Goal: Information Seeking & Learning: Understand process/instructions

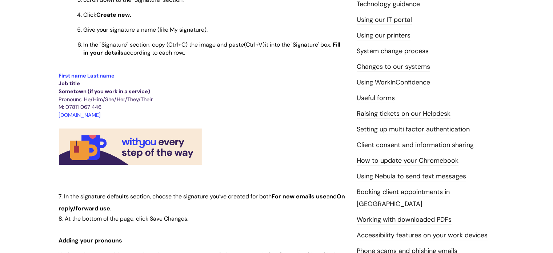
scroll to position [247, 0]
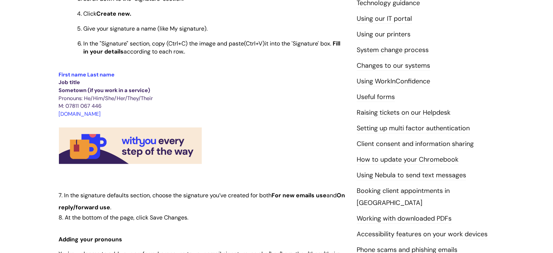
click at [192, 154] on img at bounding box center [131, 146] width 144 height 38
click at [88, 141] on img at bounding box center [131, 146] width 144 height 38
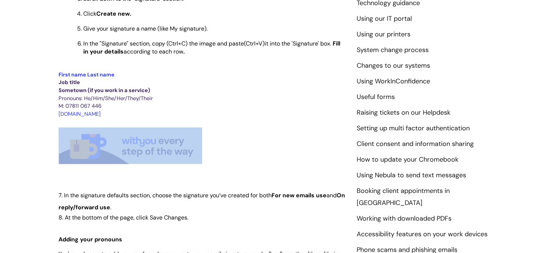
drag, startPoint x: 208, startPoint y: 128, endPoint x: 95, endPoint y: 153, distance: 116.2
click at [95, 153] on p at bounding box center [202, 146] width 287 height 40
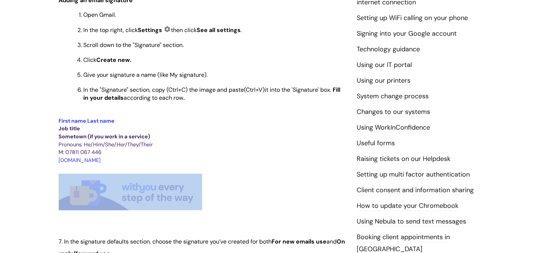
scroll to position [194, 0]
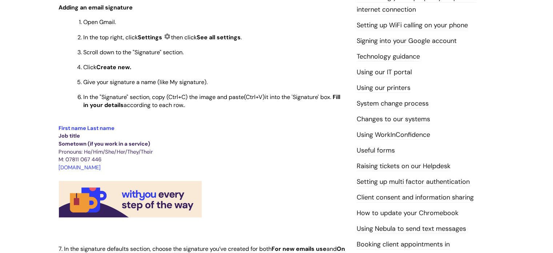
click at [483, 138] on li "Using WorkInConfidence" at bounding box center [426, 135] width 138 height 12
click at [125, 198] on img at bounding box center [131, 200] width 144 height 38
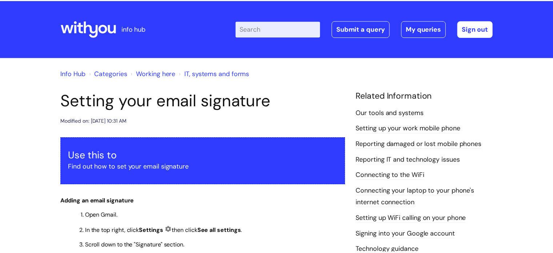
scroll to position [194, 0]
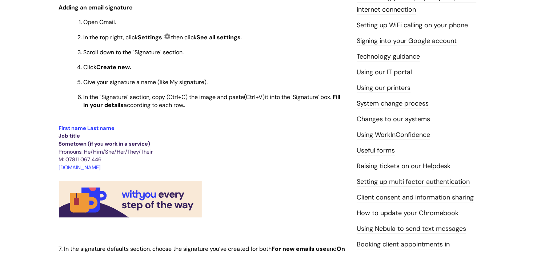
drag, startPoint x: 126, startPoint y: 205, endPoint x: 254, endPoint y: 182, distance: 129.4
click at [254, 182] on p at bounding box center [202, 199] width 287 height 40
drag, startPoint x: 55, startPoint y: 186, endPoint x: 164, endPoint y: 193, distance: 109.4
click at [164, 193] on div "Setting your email signature Modified on: Wed, 8 Jan, 2025 at 10:31 AM Use this…" at bounding box center [202, 230] width 298 height 667
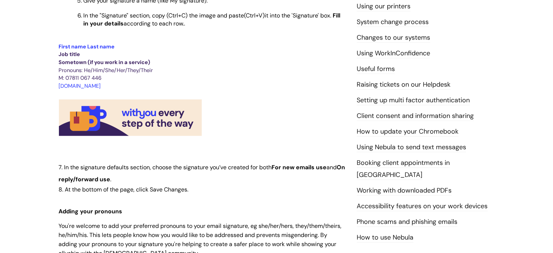
scroll to position [276, 0]
